Goal: Task Accomplishment & Management: Manage account settings

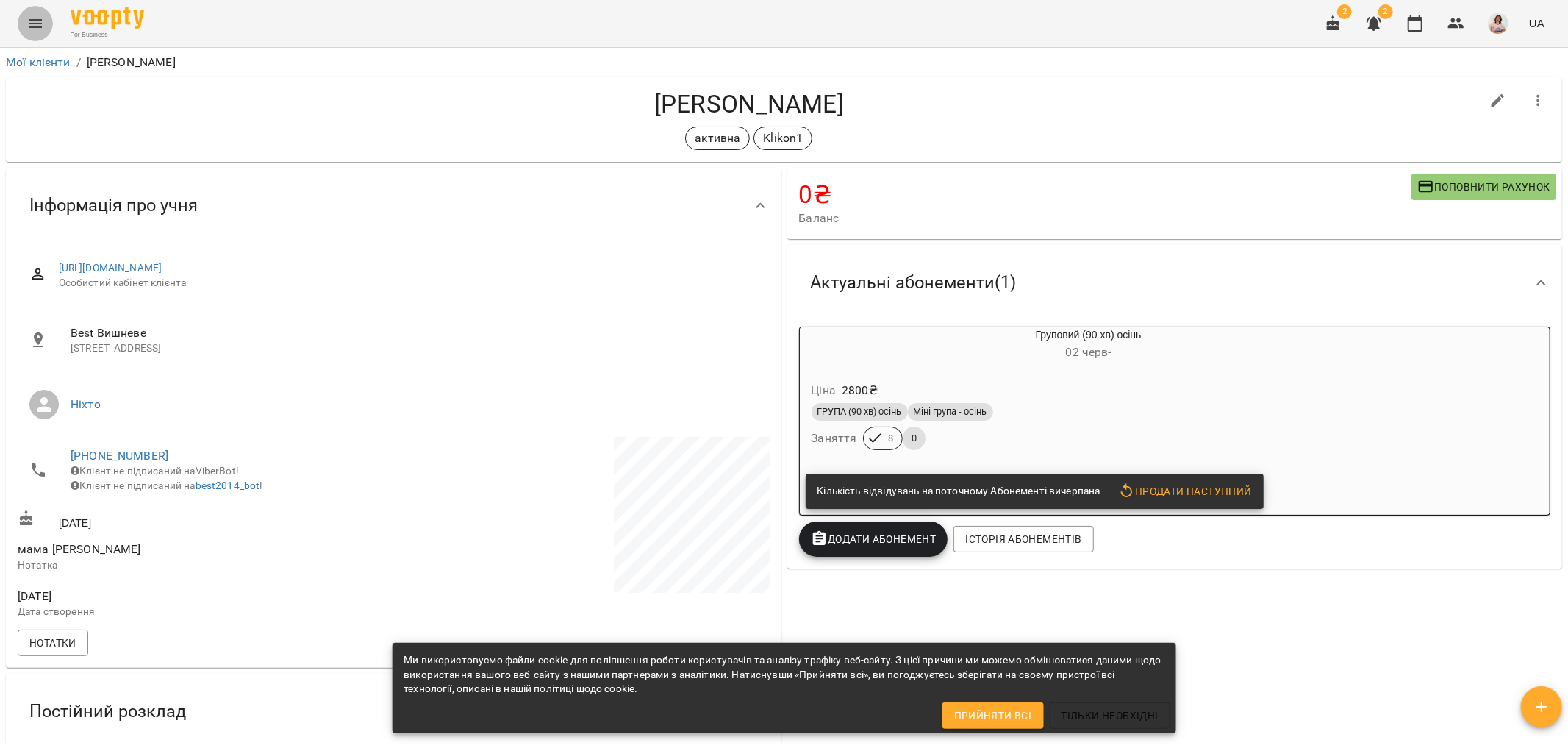
click at [43, 22] on icon "Menu" at bounding box center [36, 23] width 18 height 18
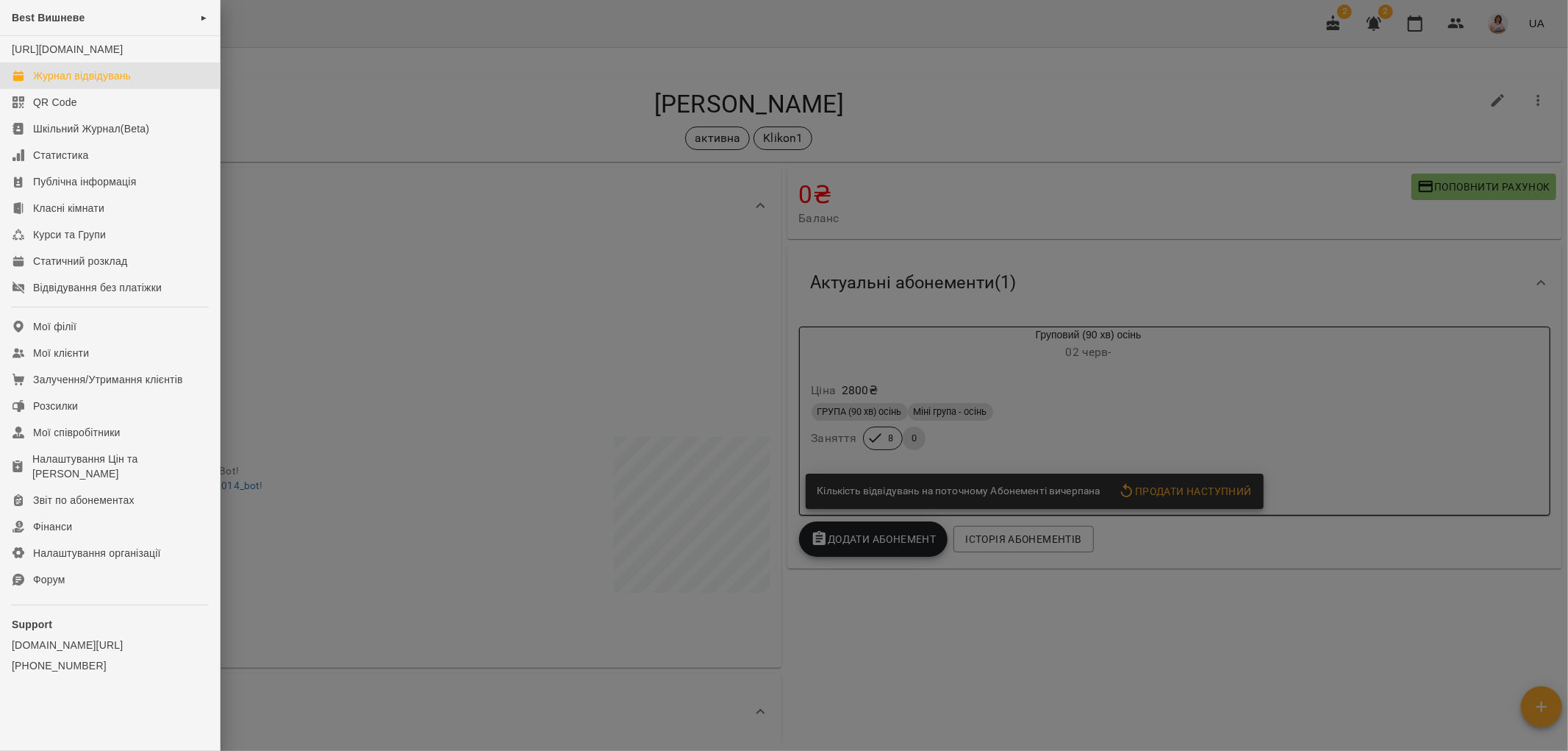
click at [83, 83] on div "Журнал відвідувань" at bounding box center [82, 75] width 98 height 14
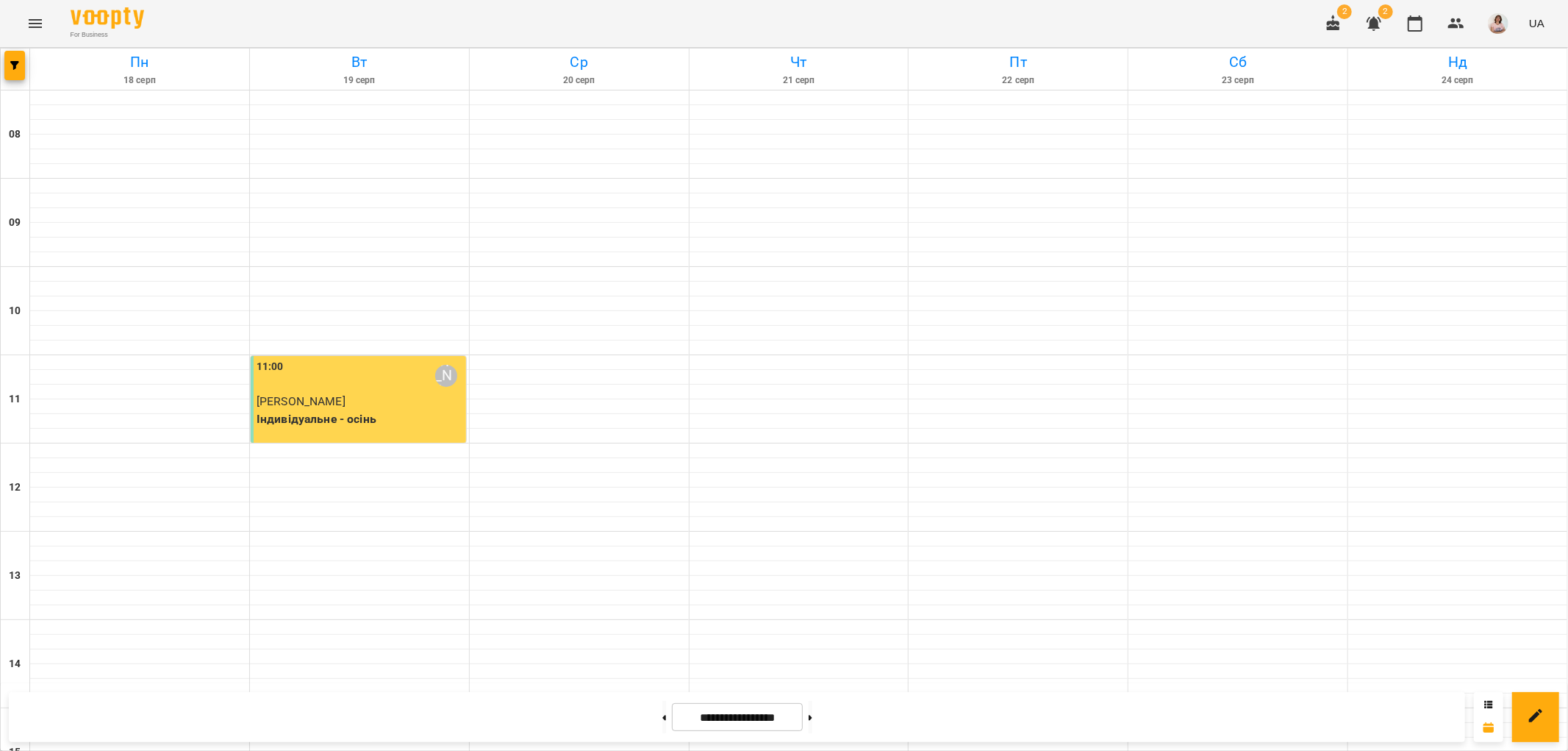
scroll to position [641, 0]
click at [662, 721] on button at bounding box center [664, 717] width 4 height 32
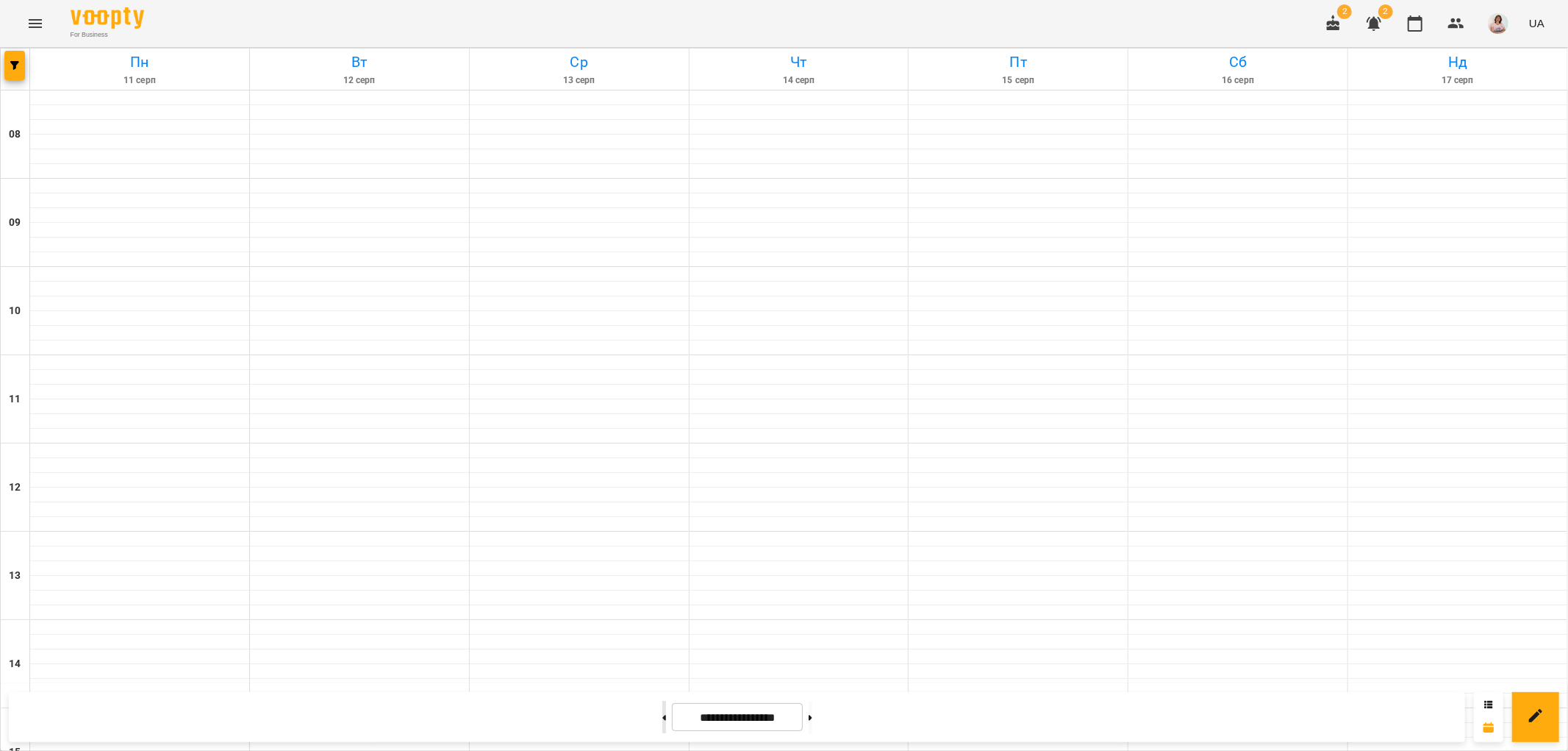
click at [662, 721] on button at bounding box center [664, 717] width 4 height 32
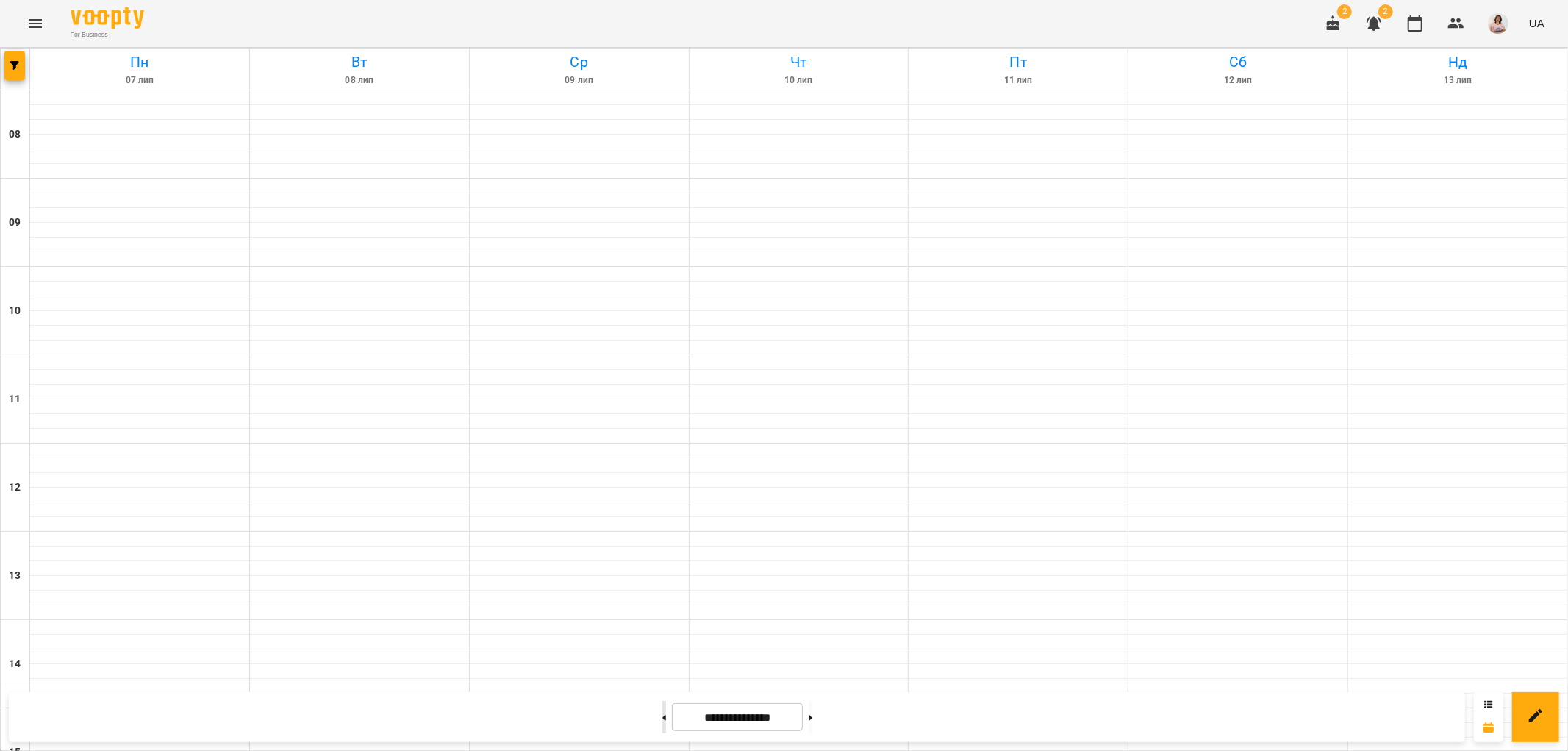
click at [662, 721] on button at bounding box center [664, 717] width 4 height 32
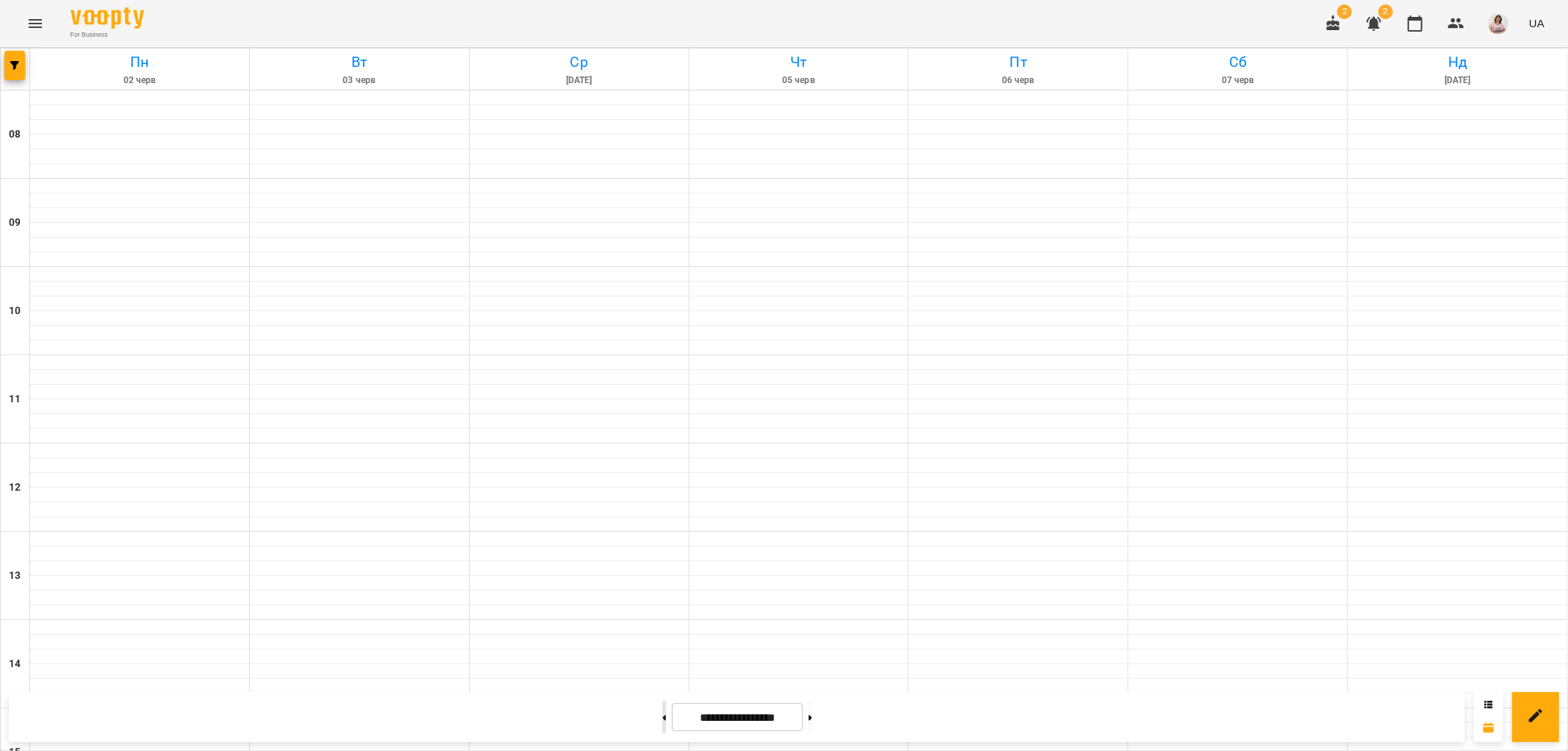
click at [662, 721] on button at bounding box center [664, 717] width 4 height 32
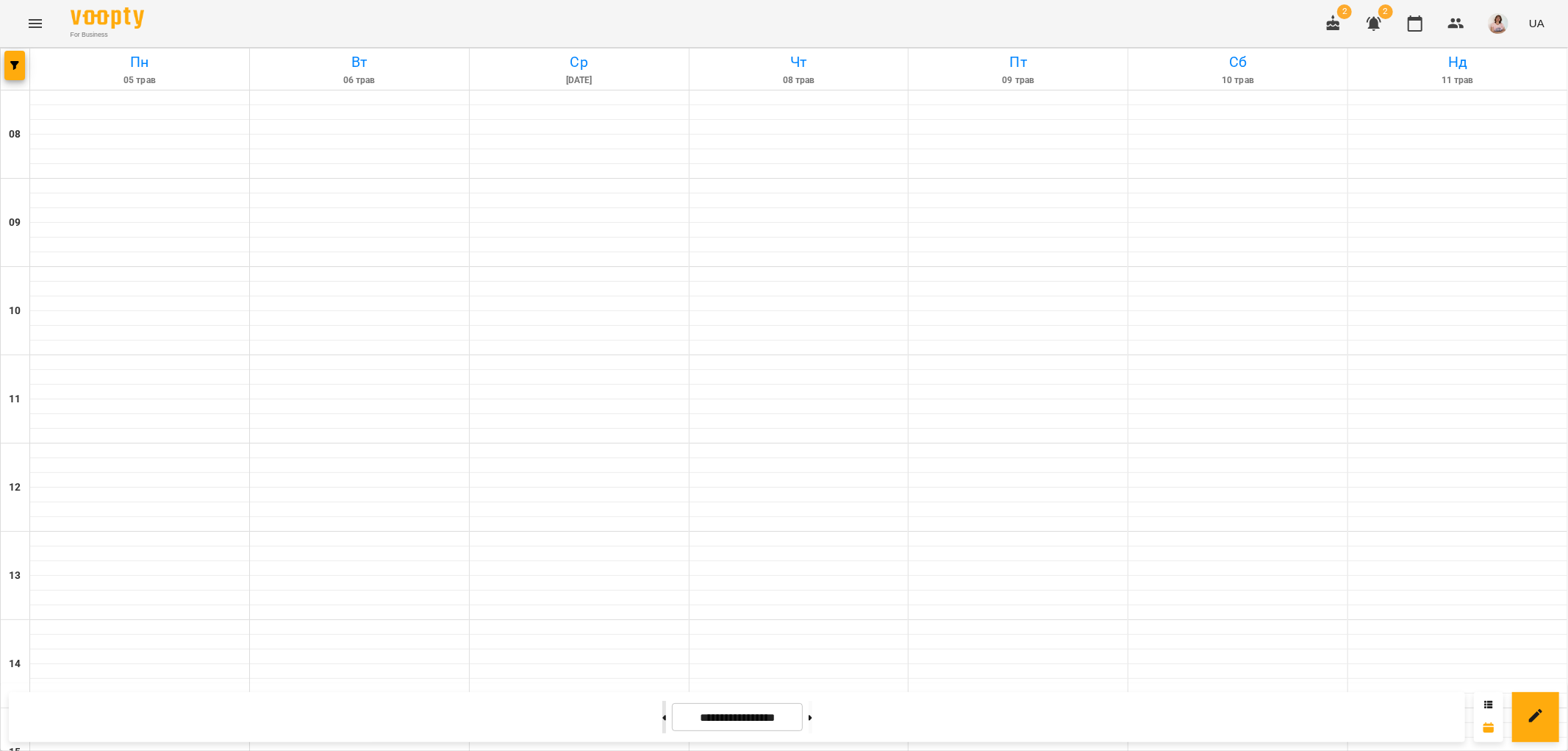
type input "**********"
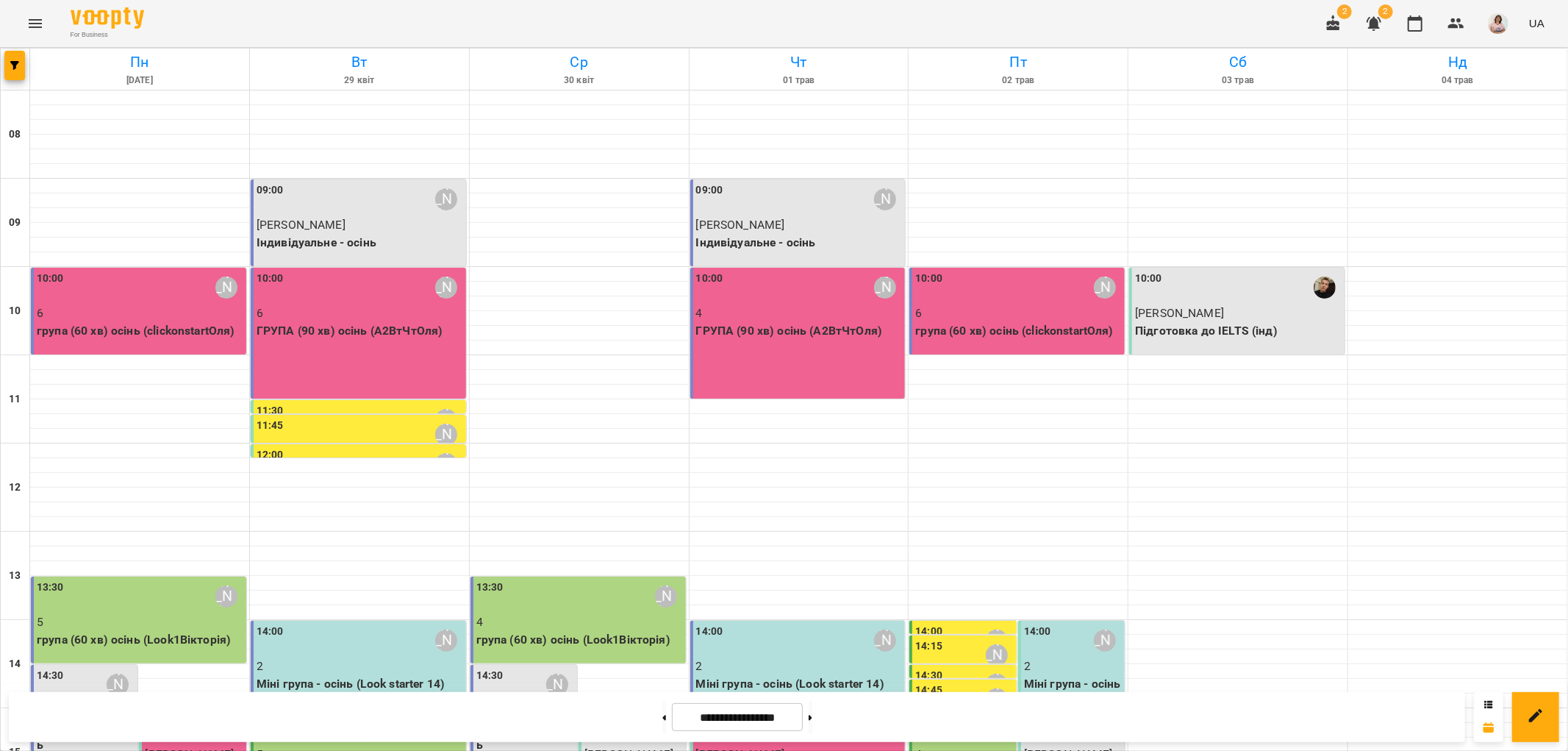
scroll to position [0, 0]
click at [289, 241] on p "Індивідуальне - осінь" at bounding box center [359, 243] width 207 height 18
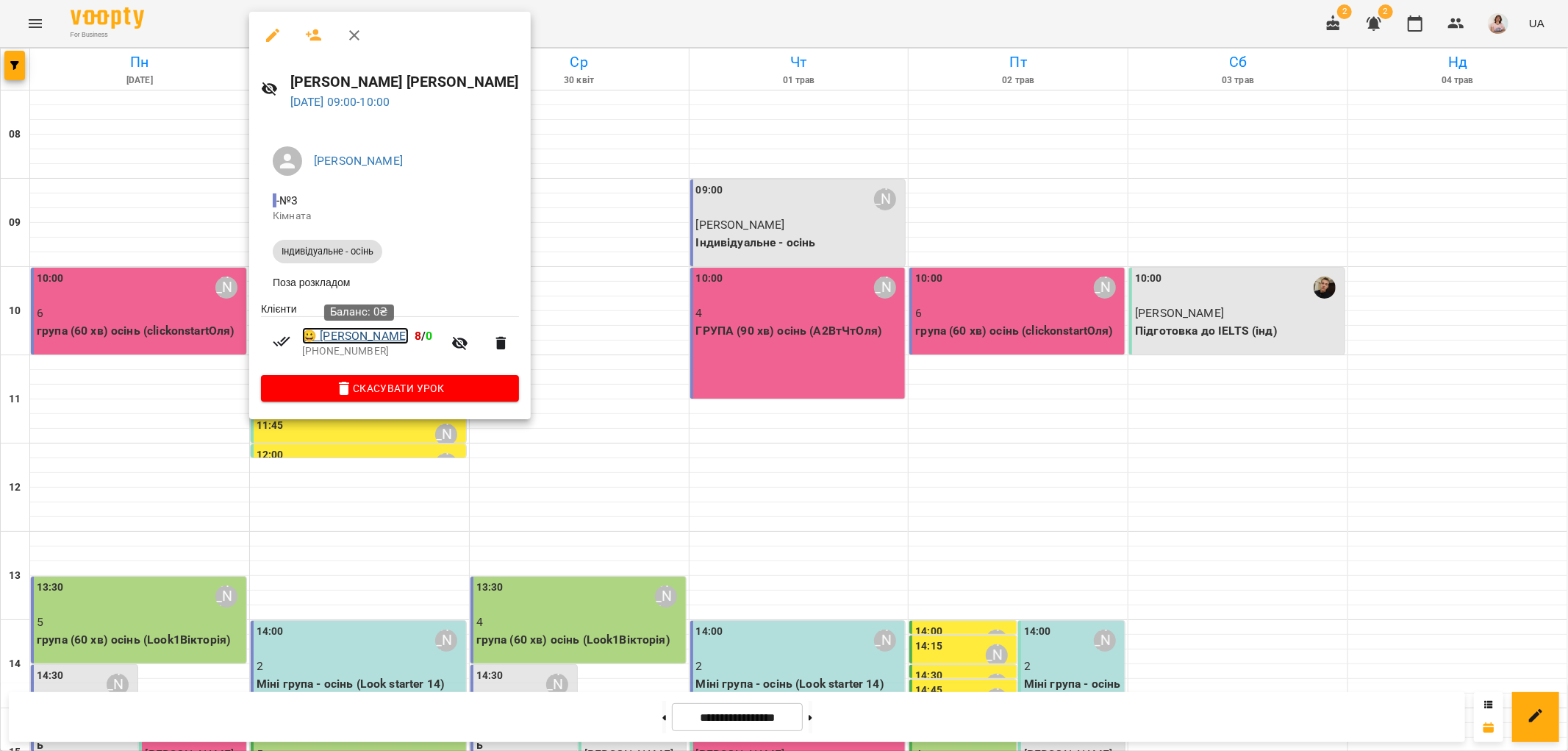
click at [402, 340] on link "😀 [PERSON_NAME]" at bounding box center [355, 336] width 107 height 18
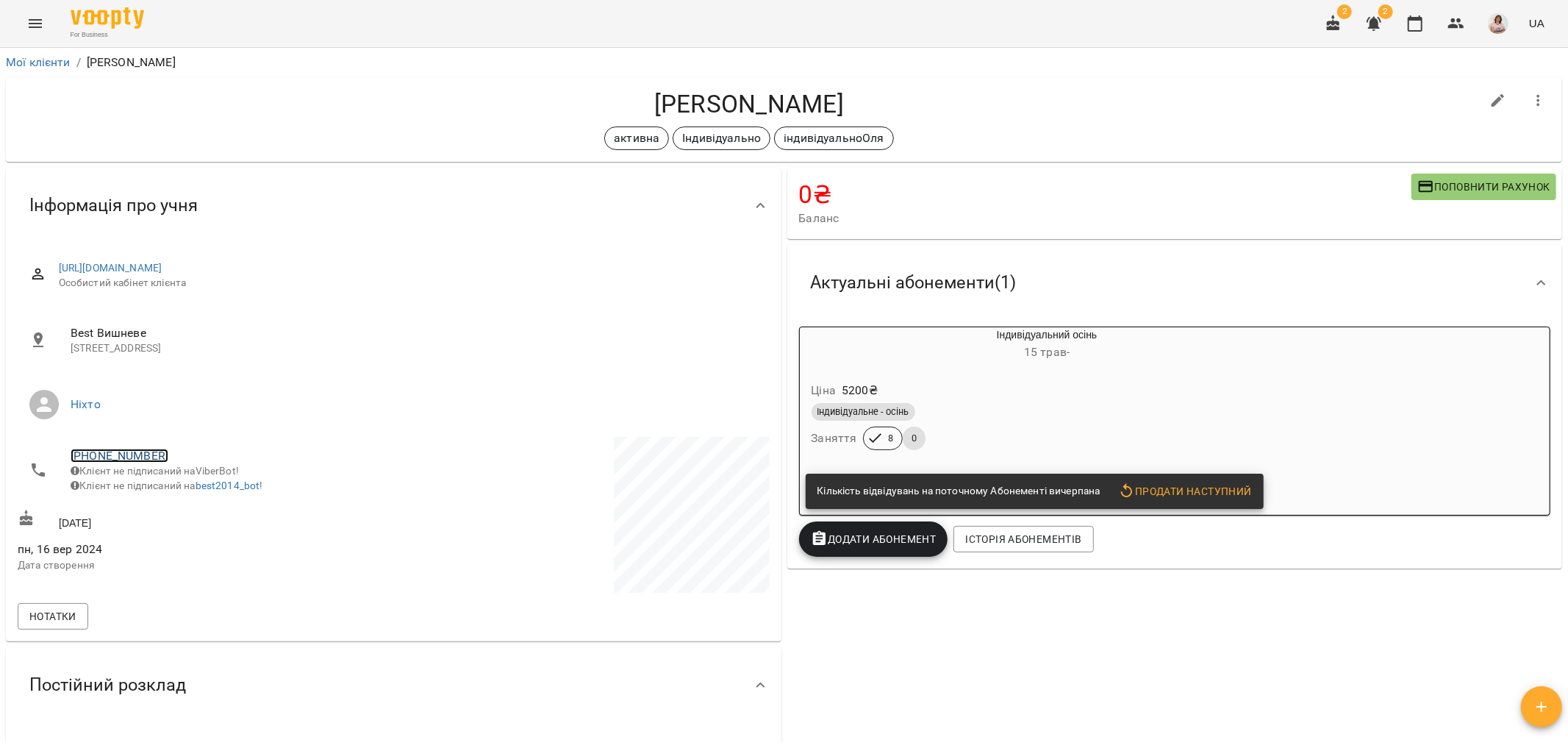
click at [105, 458] on link "[PHONE_NUMBER]" at bounding box center [119, 455] width 98 height 14
click at [174, 491] on img at bounding box center [179, 483] width 22 height 22
click at [35, 23] on icon "Menu" at bounding box center [36, 23] width 18 height 18
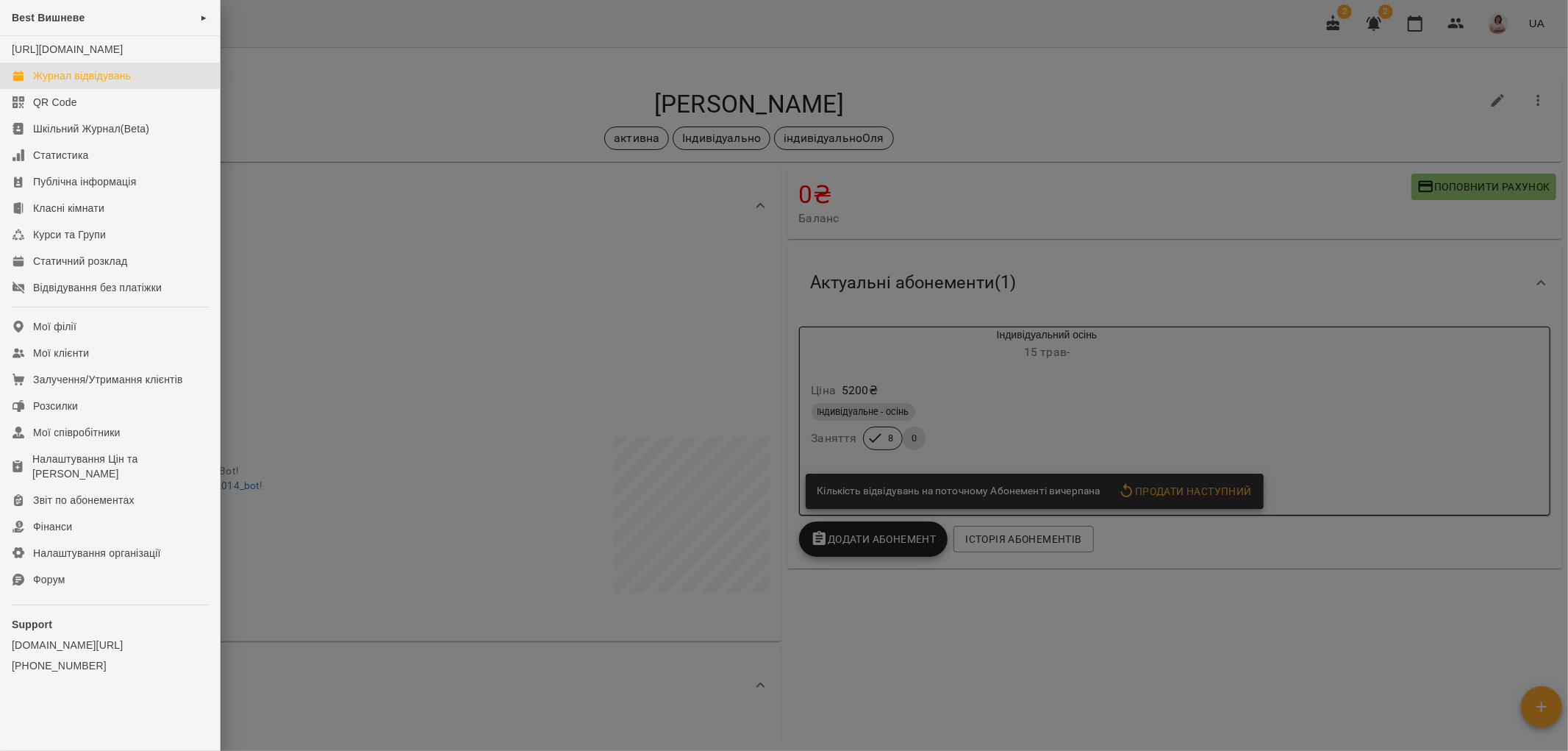
click at [59, 83] on div "Журнал відвідувань" at bounding box center [82, 75] width 98 height 14
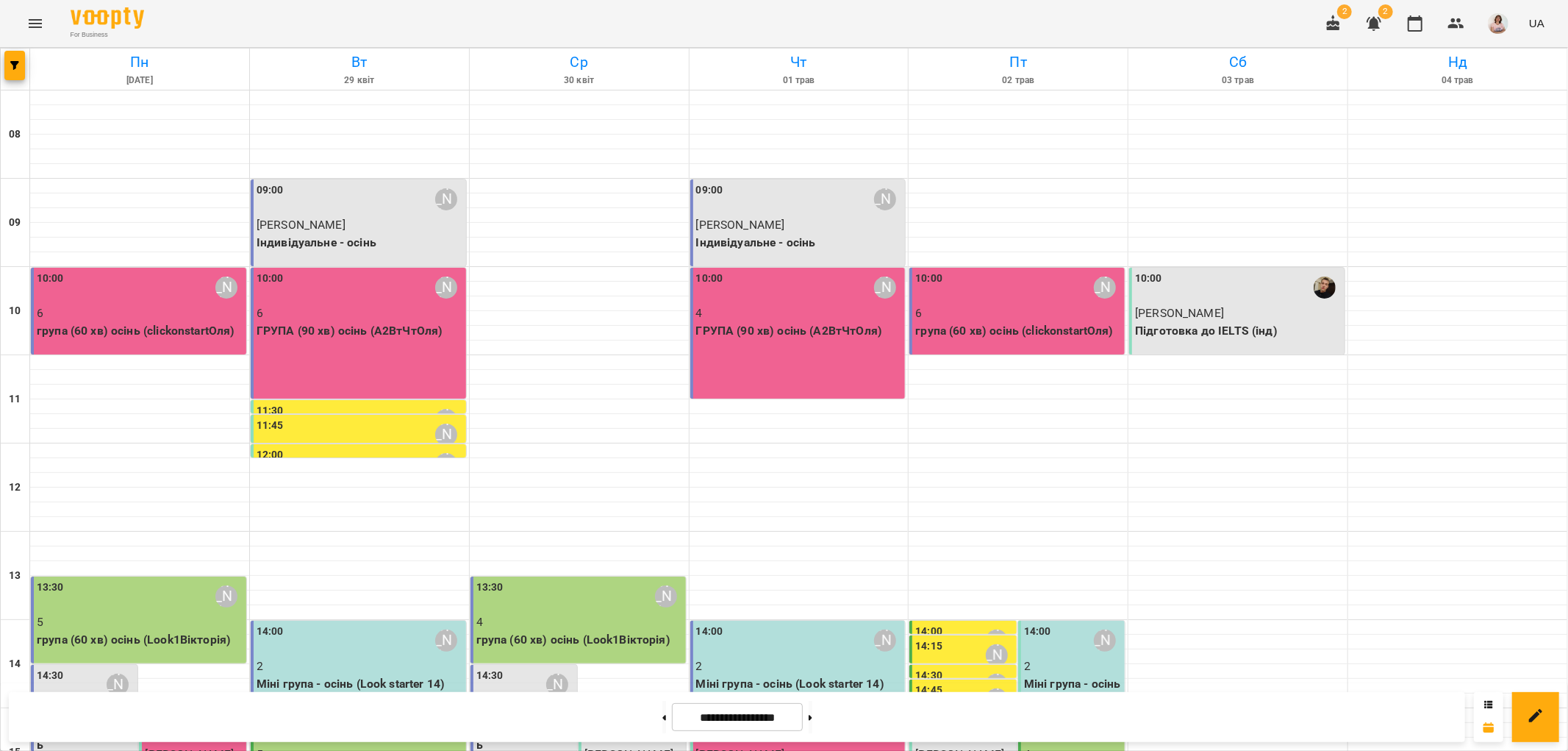
scroll to position [326, 0]
click at [184, 747] on span "[PERSON_NAME]" at bounding box center [189, 754] width 89 height 14
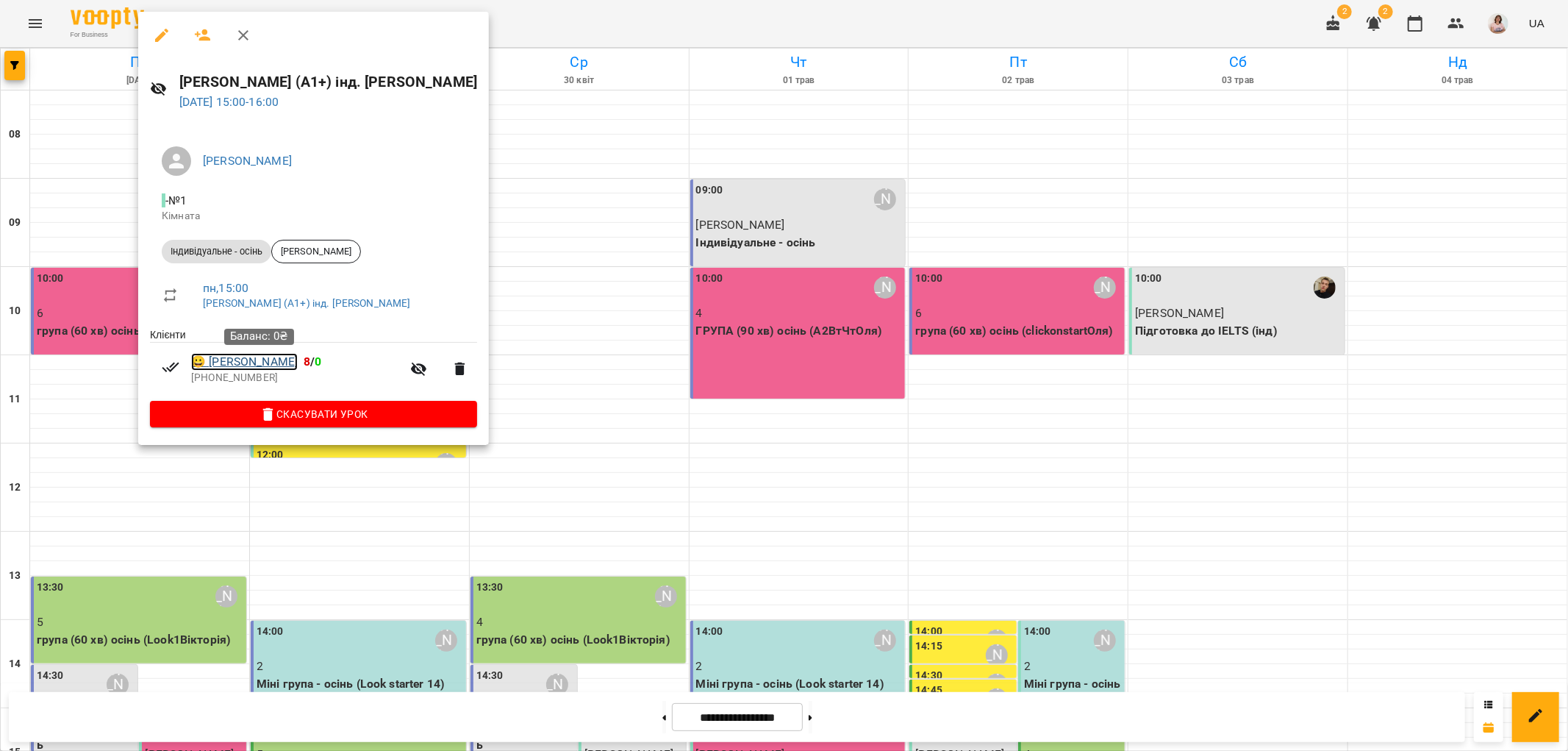
click at [291, 363] on link "😀 [PERSON_NAME]" at bounding box center [244, 362] width 107 height 18
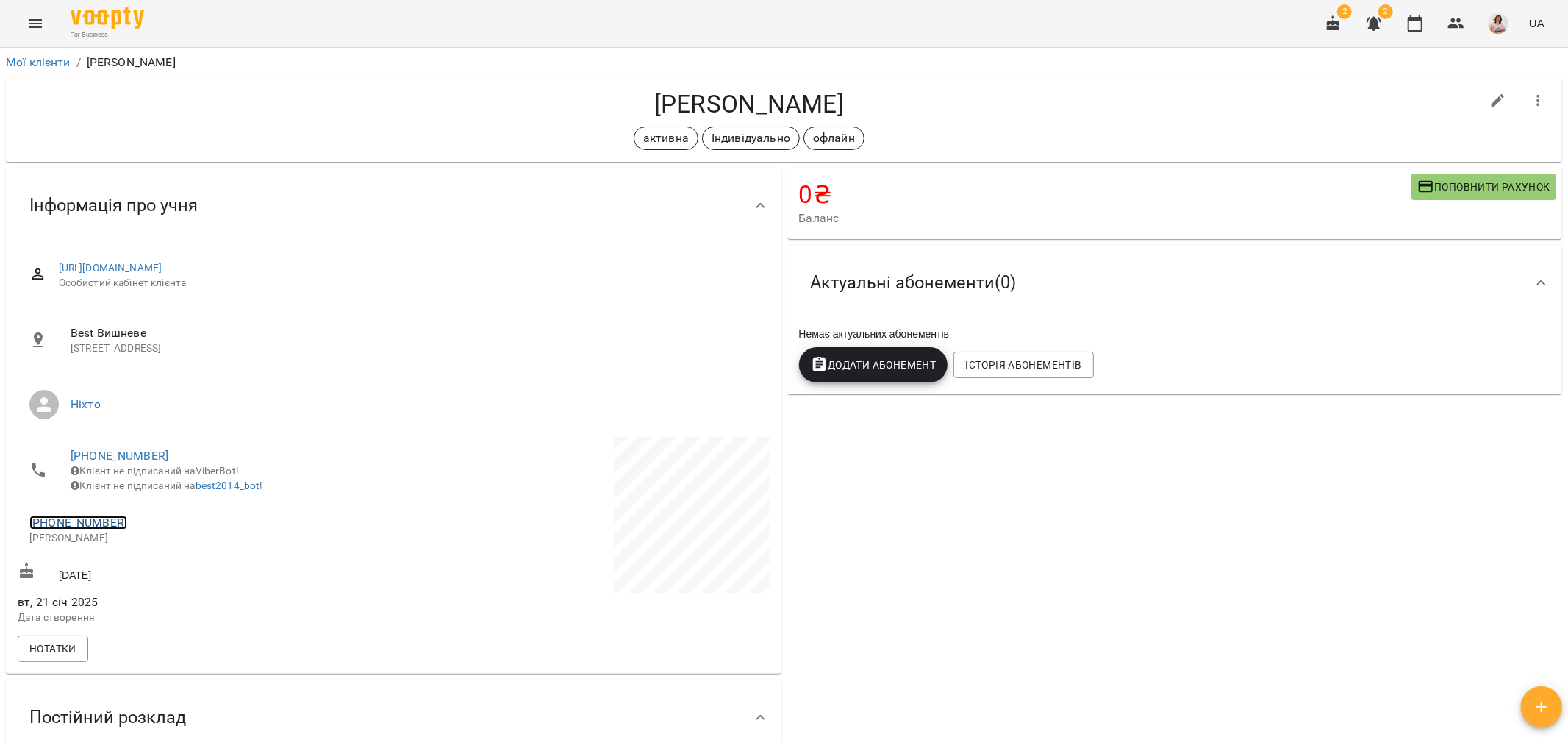
click at [84, 530] on link "[PHONE_NUMBER]" at bounding box center [78, 522] width 98 height 14
click at [142, 558] on img at bounding box center [138, 561] width 22 height 22
click at [32, 22] on icon "Menu" at bounding box center [36, 23] width 18 height 18
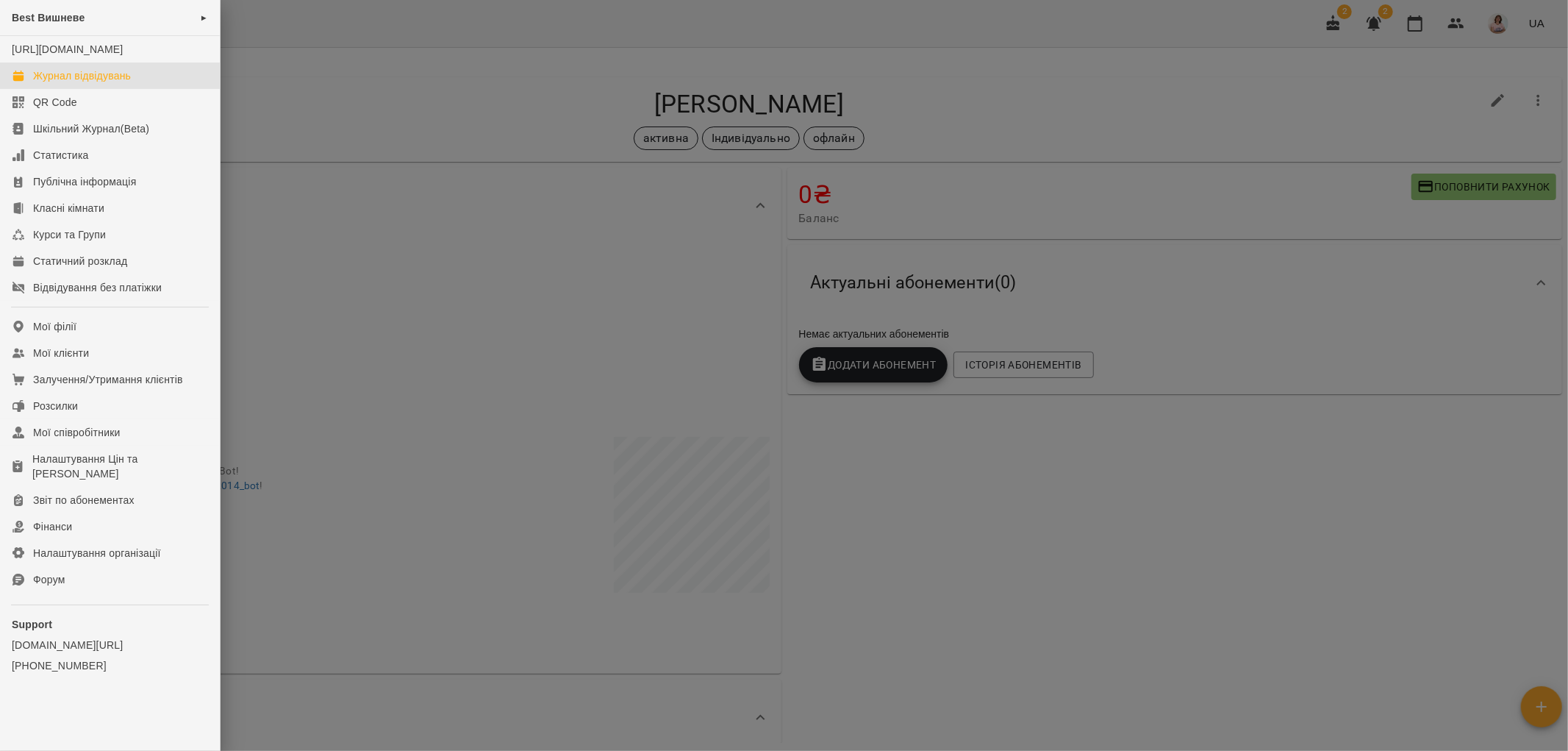
click at [94, 83] on div "Журнал відвідувань" at bounding box center [82, 75] width 98 height 14
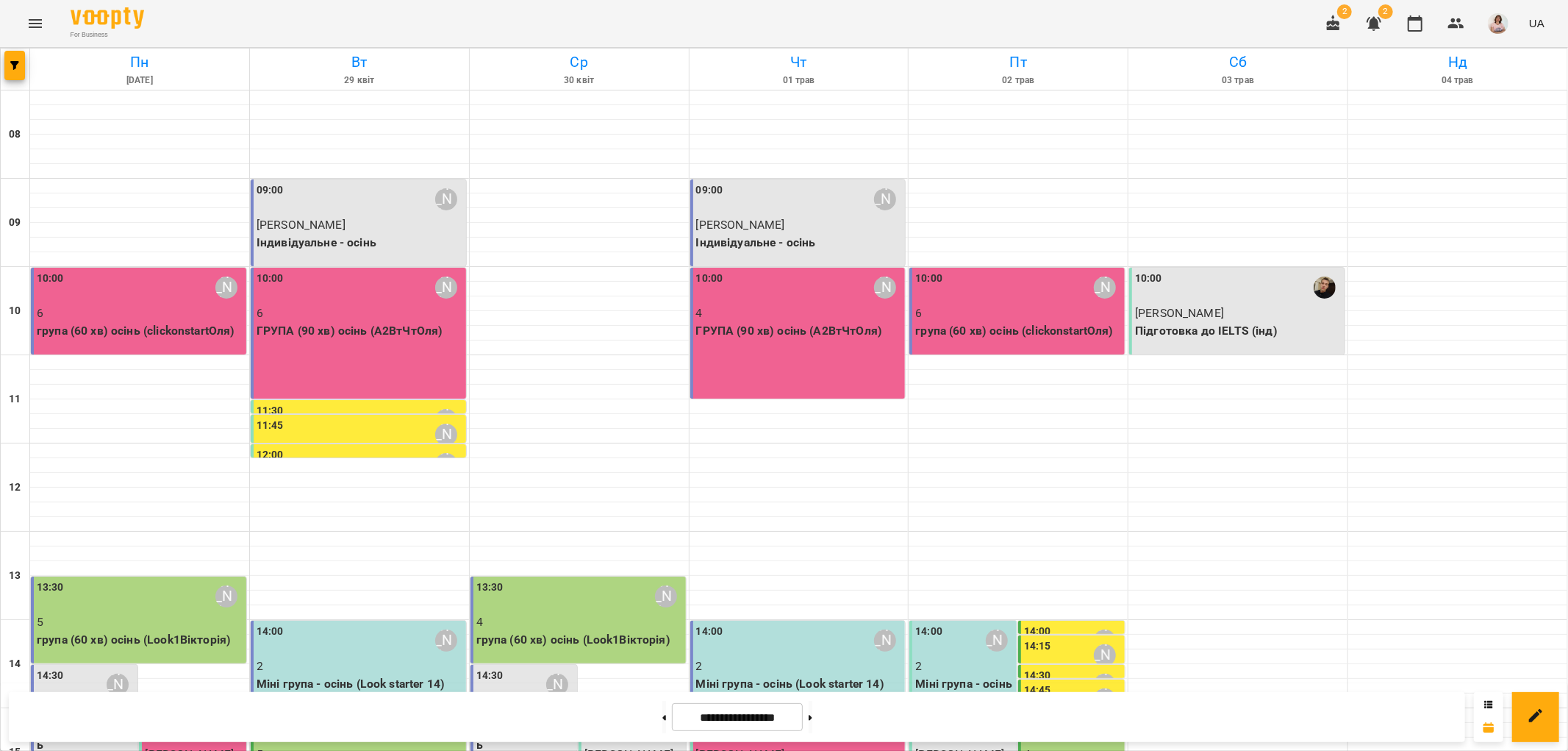
scroll to position [408, 0]
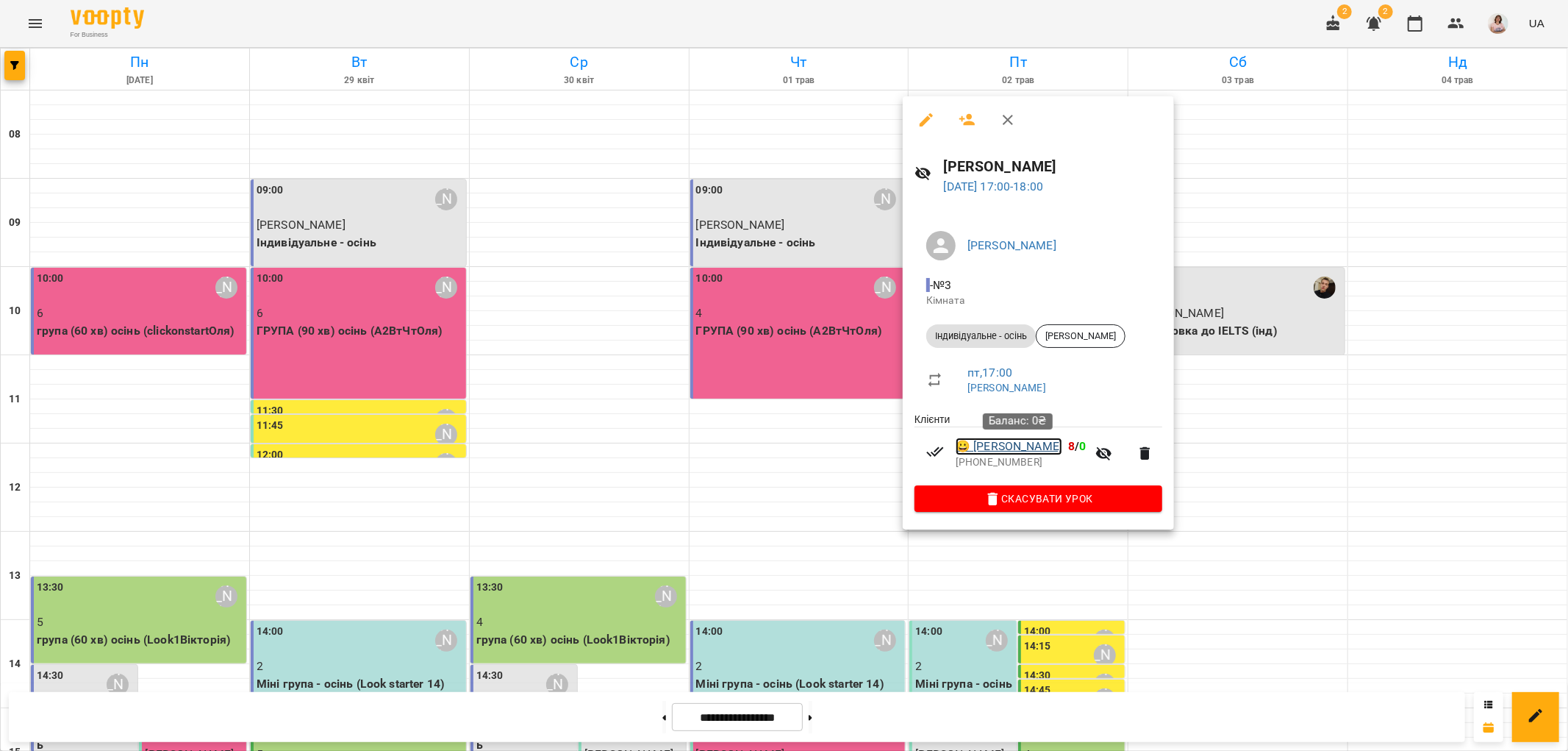
click at [1020, 450] on link "😀 [PERSON_NAME]" at bounding box center [1008, 446] width 107 height 18
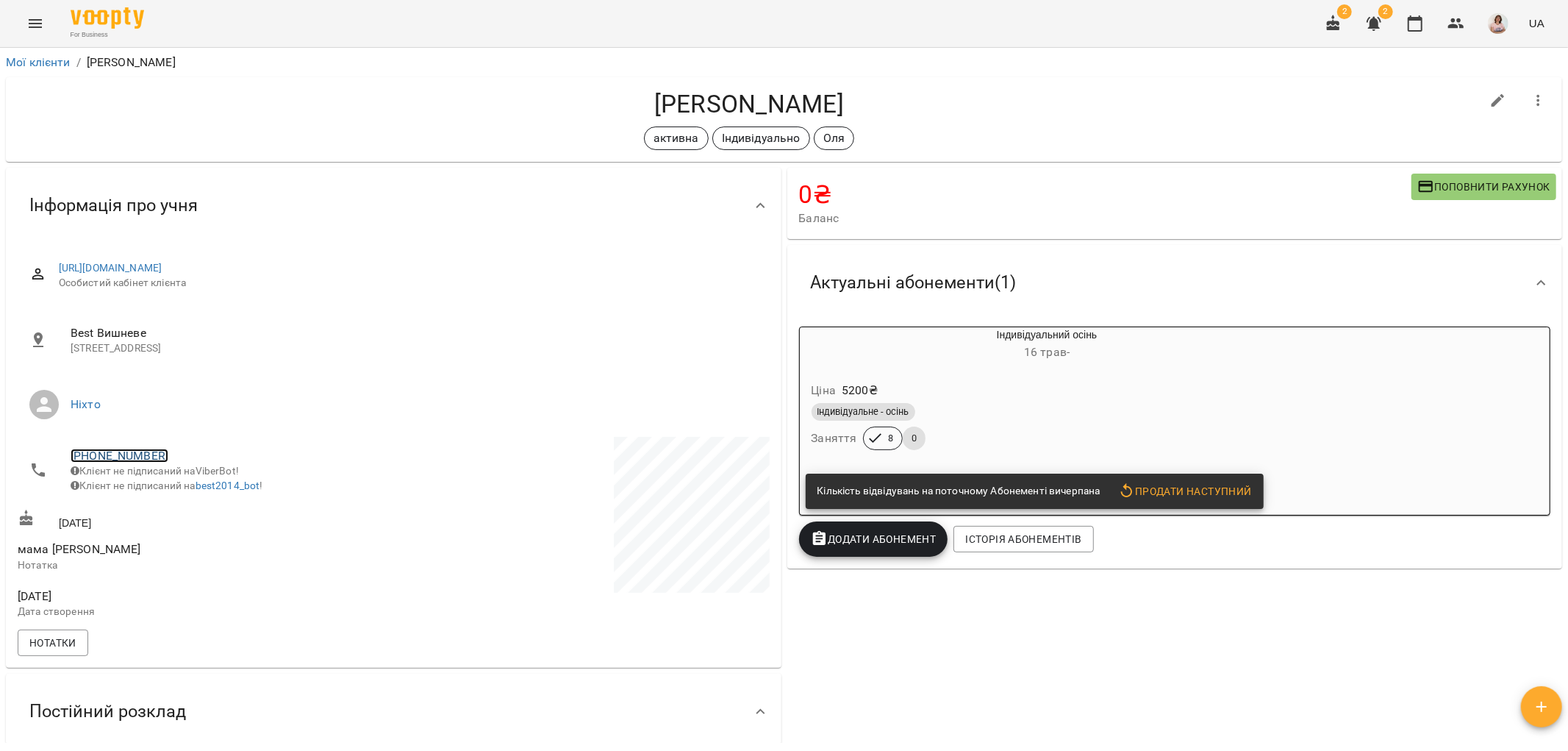
click at [142, 461] on link "[PHONE_NUMBER]" at bounding box center [119, 455] width 98 height 14
click at [178, 489] on img at bounding box center [179, 483] width 22 height 22
